Goal: Information Seeking & Learning: Learn about a topic

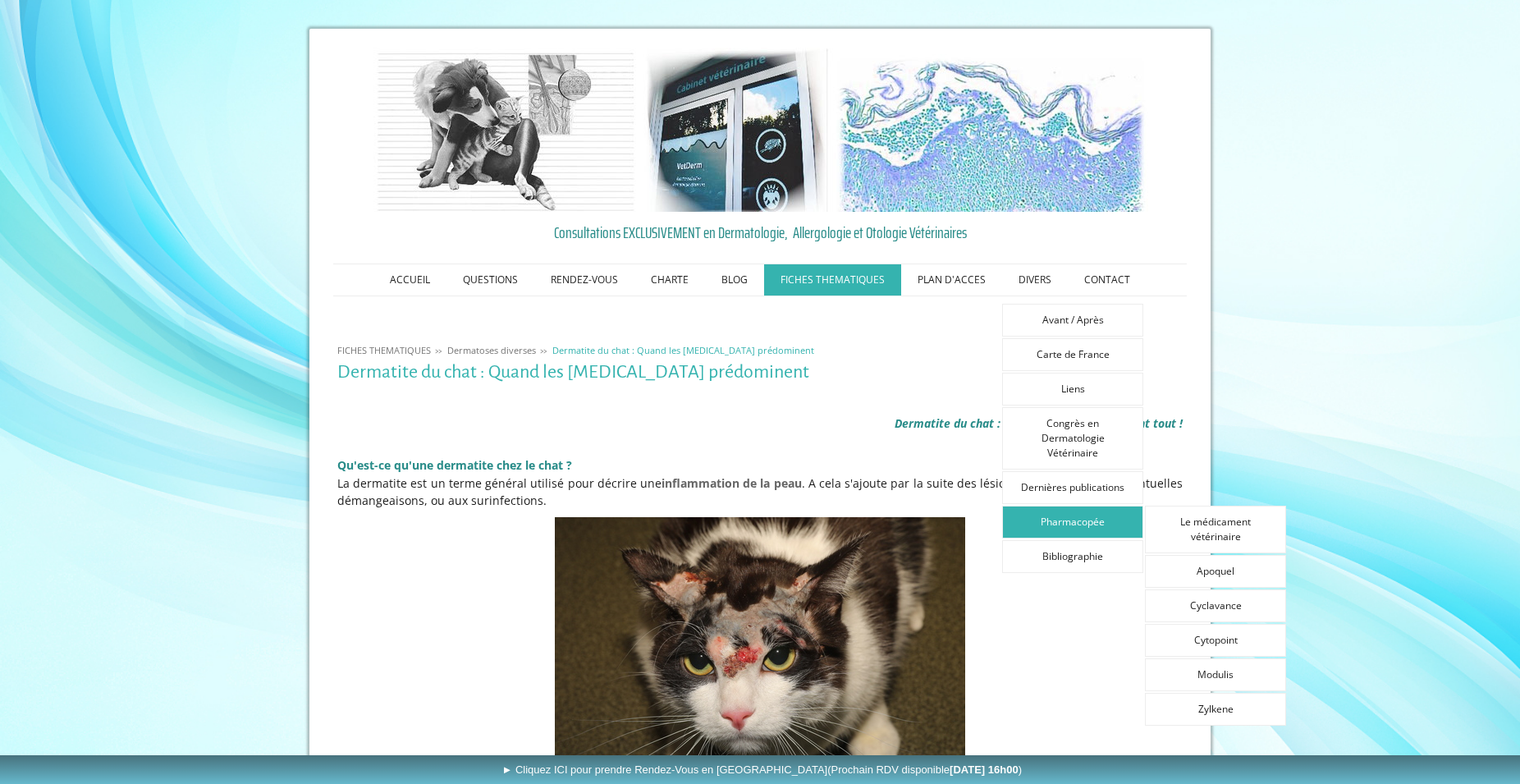
click at [1078, 522] on link "Pharmacopée" at bounding box center [1073, 522] width 141 height 33
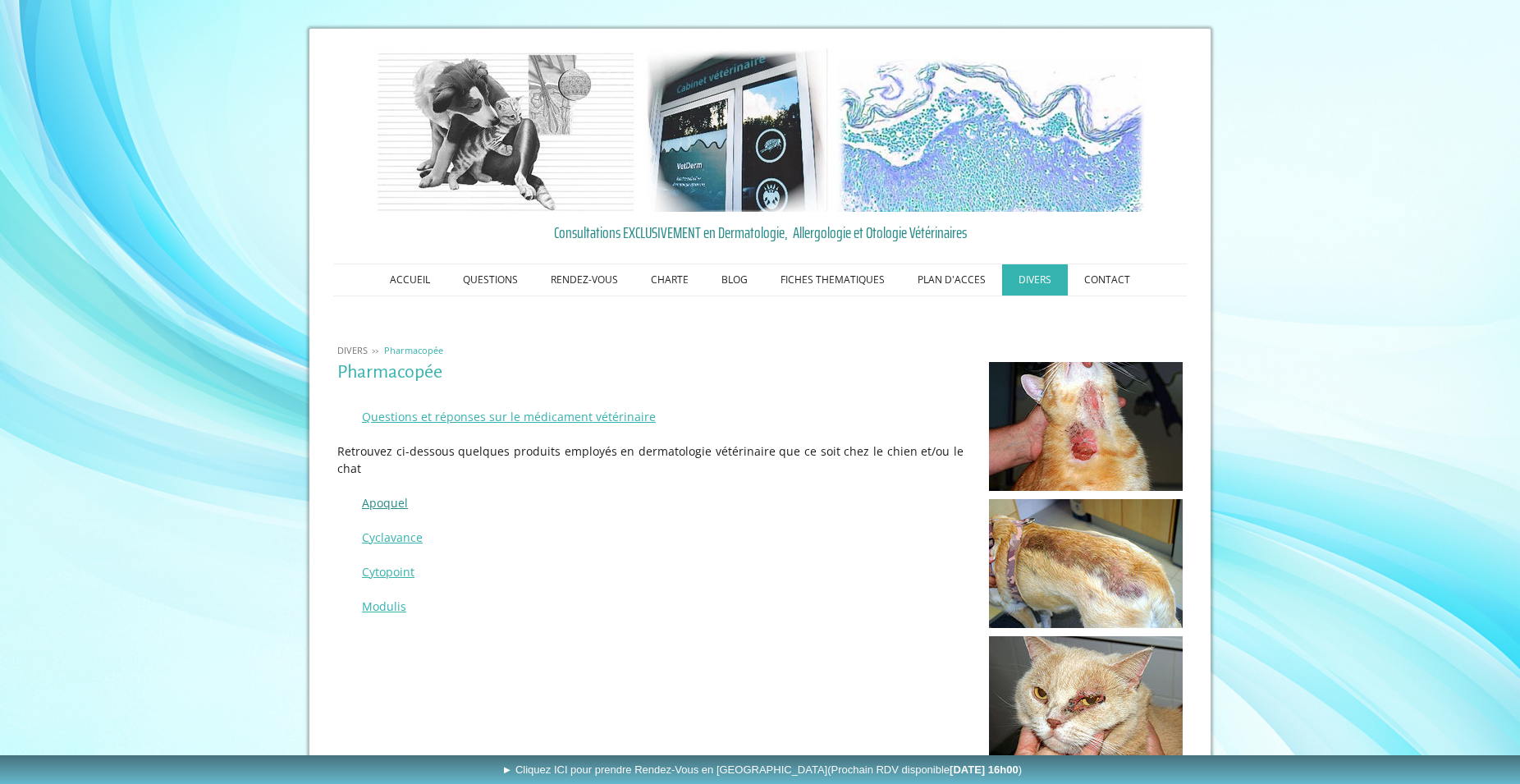
click at [378, 495] on link "Apoquel" at bounding box center [385, 503] width 46 height 16
click at [392, 530] on link "Cyclavance" at bounding box center [393, 537] width 60 height 16
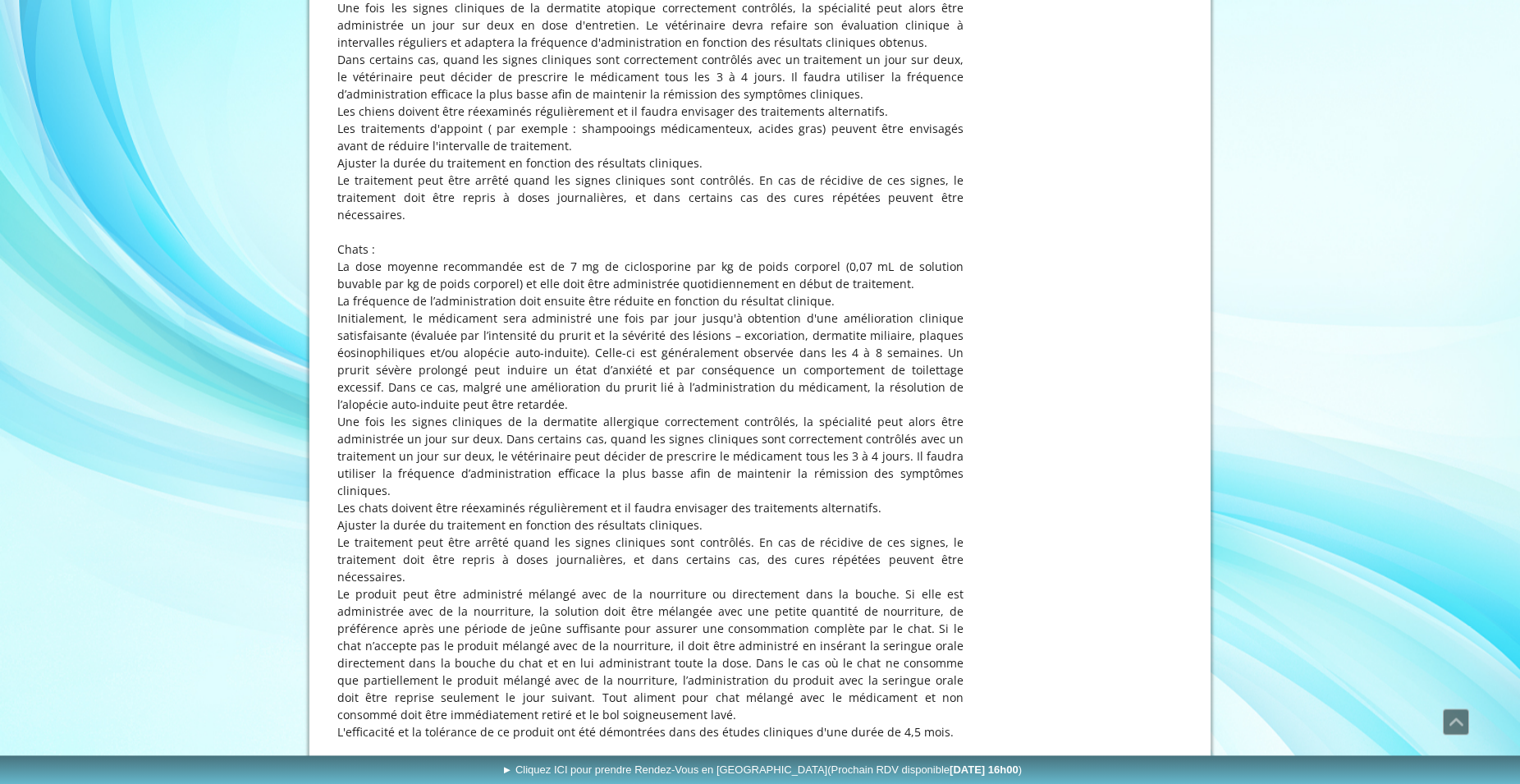
scroll to position [1005, 0]
